Goal: Task Accomplishment & Management: Complete application form

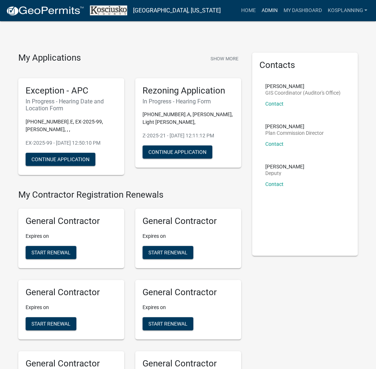
click at [260, 16] on link "Admin" at bounding box center [270, 11] width 22 height 14
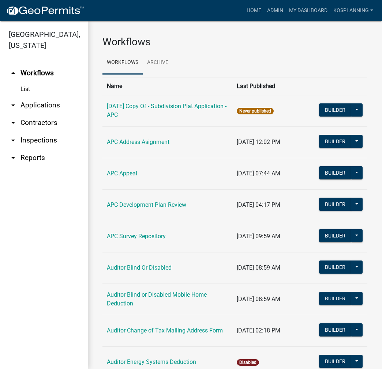
click at [38, 104] on link "arrow_drop_down Applications" at bounding box center [44, 106] width 88 height 18
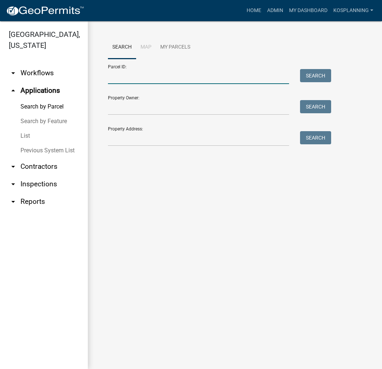
drag, startPoint x: 125, startPoint y: 79, endPoint x: 138, endPoint y: 86, distance: 15.4
click at [125, 79] on input "Parcel ID:" at bounding box center [198, 76] width 181 height 15
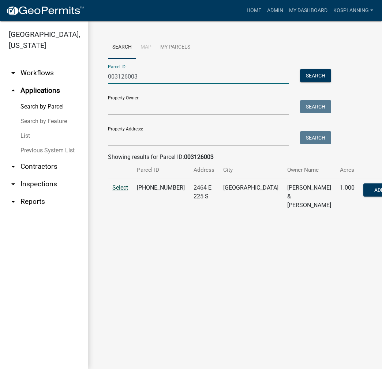
type input "003126003"
click at [113, 191] on span "Select" at bounding box center [120, 187] width 16 height 7
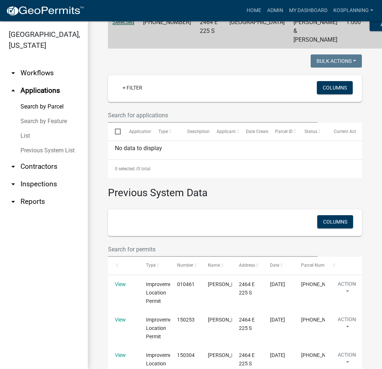
scroll to position [256, 0]
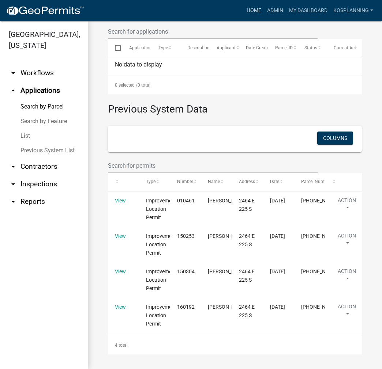
click at [258, 6] on link "Home" at bounding box center [254, 11] width 20 height 14
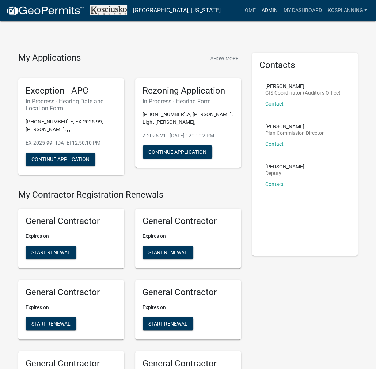
drag, startPoint x: 268, startPoint y: 14, endPoint x: 208, endPoint y: 41, distance: 66.0
click at [268, 14] on link "Admin" at bounding box center [270, 11] width 22 height 14
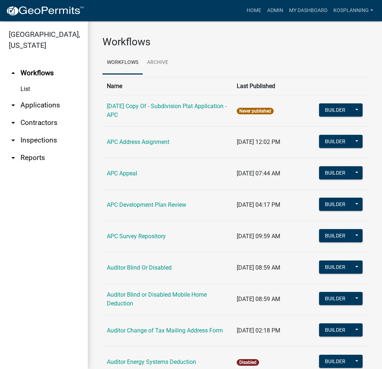
click at [47, 105] on link "arrow_drop_down Applications" at bounding box center [44, 106] width 88 height 18
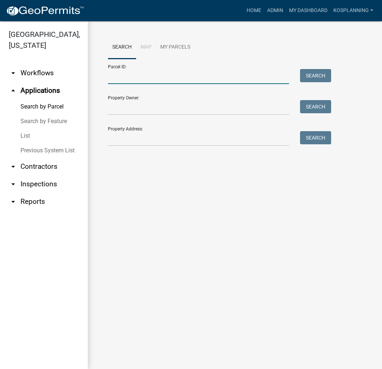
click at [117, 77] on input "Parcel ID:" at bounding box center [198, 76] width 181 height 15
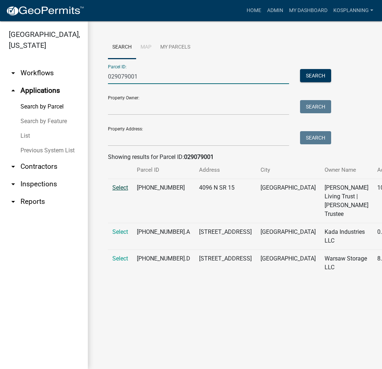
type input "029079001"
click at [116, 191] on span "Select" at bounding box center [120, 187] width 16 height 7
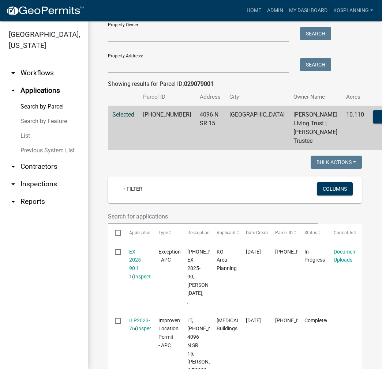
scroll to position [146, 0]
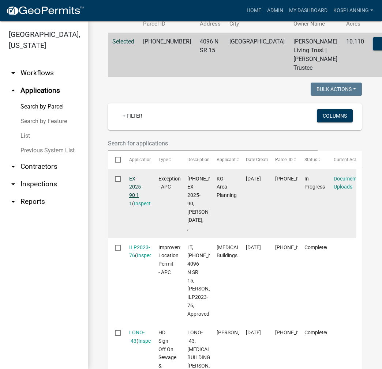
click at [136, 207] on link "EX-2025-90 1 1" at bounding box center [135, 191] width 13 height 31
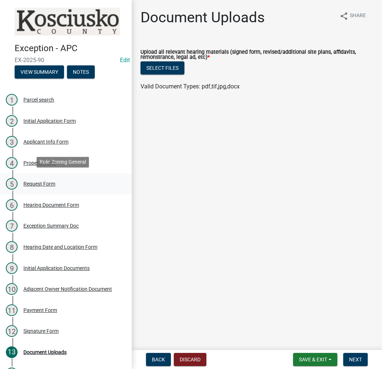
click at [50, 181] on div "Request Form" at bounding box center [39, 183] width 32 height 5
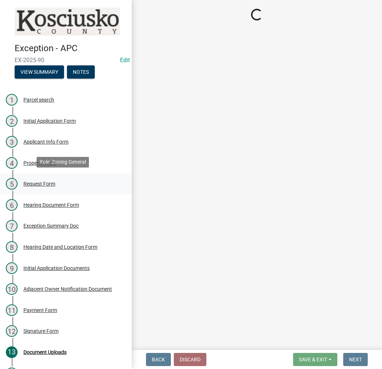
select select "99d328be-140a-4434-998e-36f46e81fa04"
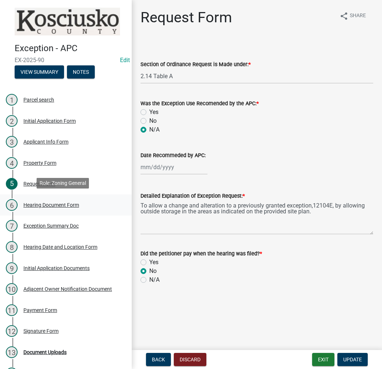
click at [39, 203] on div "Hearing Document Form" at bounding box center [51, 205] width 56 height 5
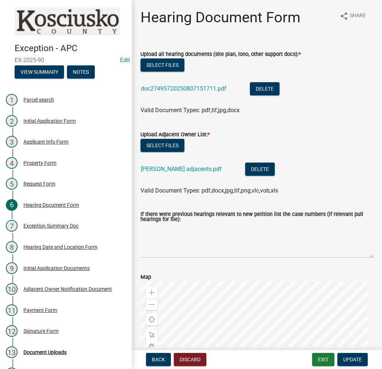
click at [206, 85] on div "doc27495720250807151711.pdf" at bounding box center [189, 89] width 97 height 15
click at [203, 89] on link "doc27495720250807151711.pdf" at bounding box center [184, 88] width 86 height 7
click at [41, 183] on div "Request Form" at bounding box center [39, 183] width 32 height 5
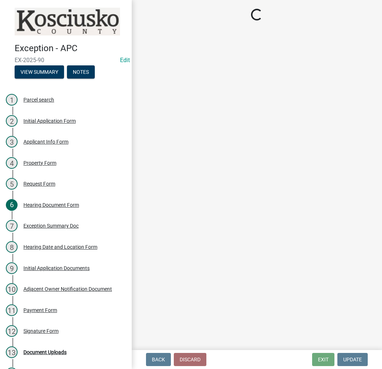
select select "99d328be-140a-4434-998e-36f46e81fa04"
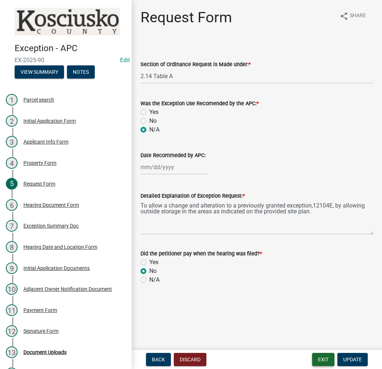
click at [323, 360] on button "Exit" at bounding box center [323, 359] width 22 height 13
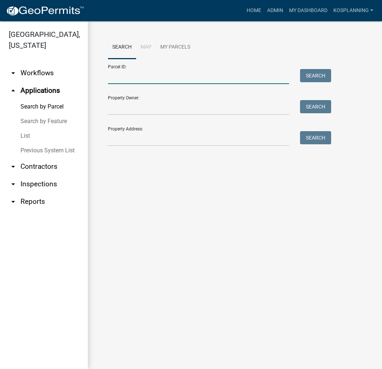
click at [135, 82] on input "Parcel ID:" at bounding box center [198, 76] width 181 height 15
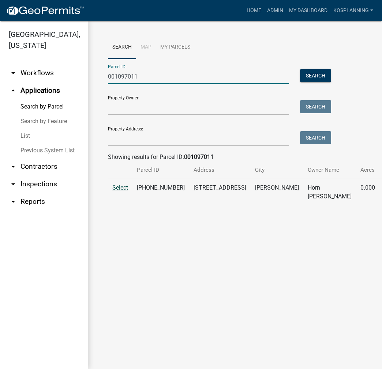
type input "001097011"
click at [119, 191] on span "Select" at bounding box center [120, 187] width 16 height 7
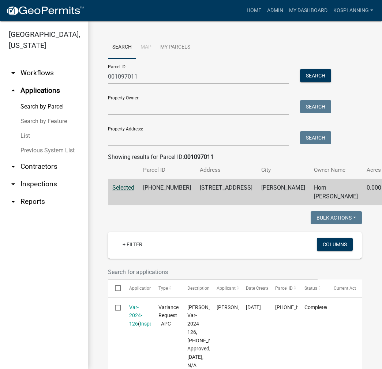
click at [303, 33] on div "Search Map My Parcels Parcel ID: 001097011 Search Property Owner: Search Proper…" at bounding box center [235, 283] width 294 height 524
